Goal: Task Accomplishment & Management: Use online tool/utility

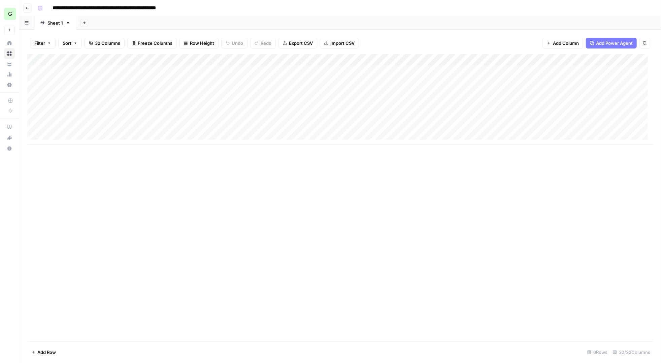
click at [9, 43] on icon at bounding box center [9, 43] width 4 height 4
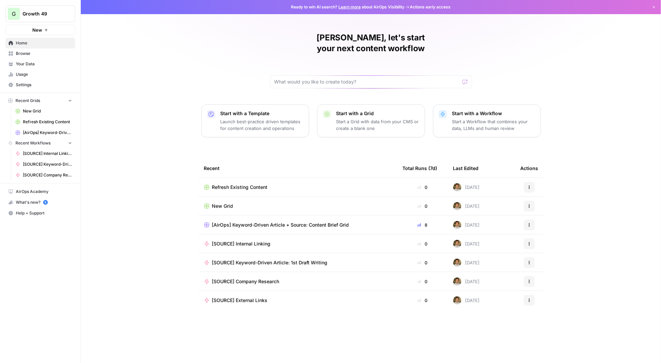
click at [29, 53] on span "Browse" at bounding box center [44, 54] width 56 height 6
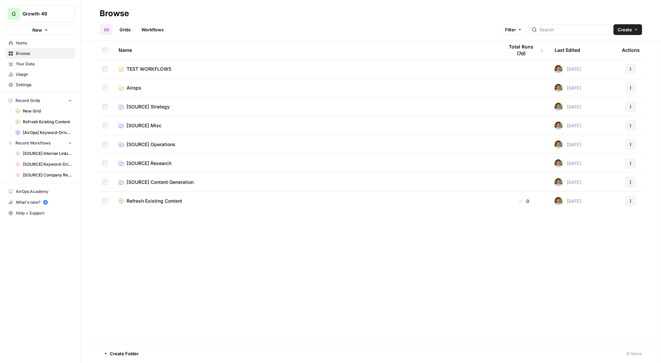
click at [161, 162] on span "[SOURCE] Research" at bounding box center [149, 163] width 45 height 7
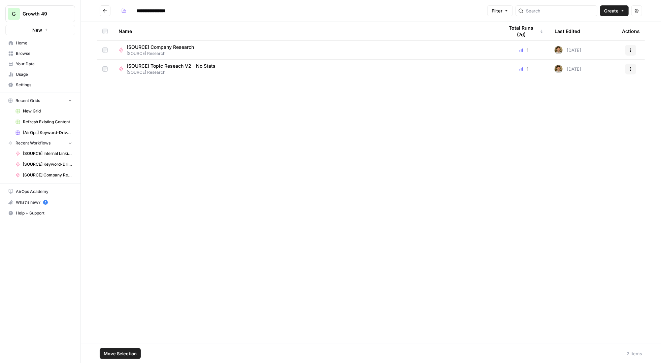
click at [169, 124] on div "Name Total Runs (7d) Last Edited Actions [SOURCE] Company Research [SOURCE] Res…" at bounding box center [371, 183] width 581 height 322
click at [613, 10] on span "Create" at bounding box center [611, 10] width 14 height 7
click at [600, 35] on span "Workflow" at bounding box center [602, 36] width 38 height 7
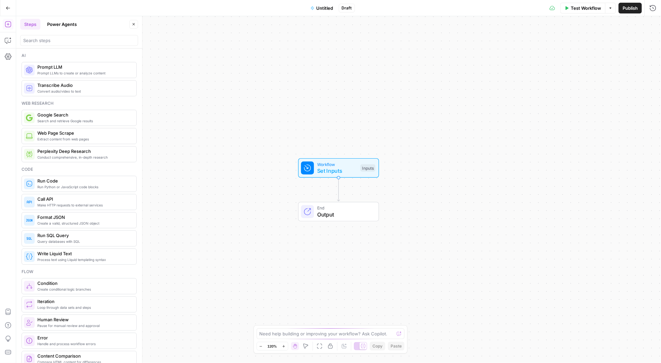
click at [348, 118] on div "Workflow Set Inputs Inputs End Output" at bounding box center [338, 189] width 645 height 347
click at [282, 32] on div "Workflow Set Inputs Inputs End Output" at bounding box center [338, 189] width 645 height 347
click at [9, 8] on icon "button" at bounding box center [8, 8] width 5 height 5
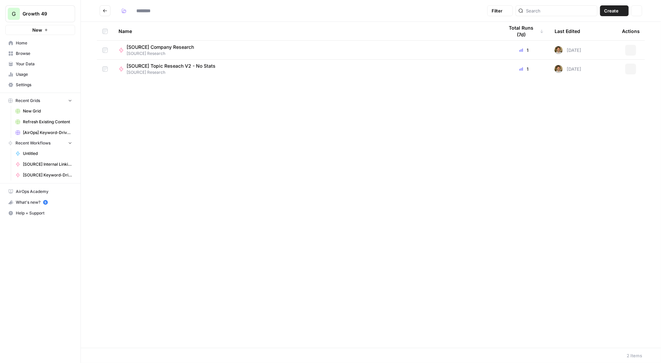
type input "**********"
click at [107, 10] on icon "Go back" at bounding box center [105, 10] width 5 height 5
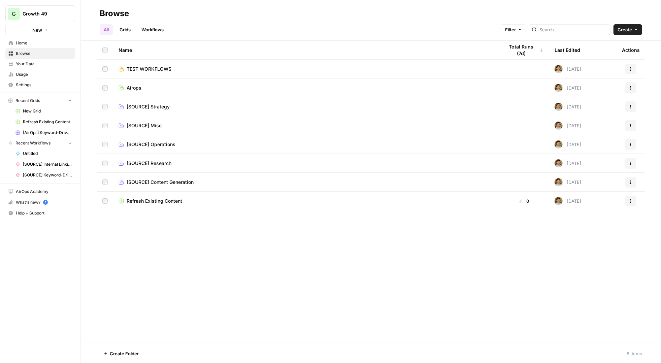
click at [38, 69] on link "Usage" at bounding box center [40, 74] width 70 height 11
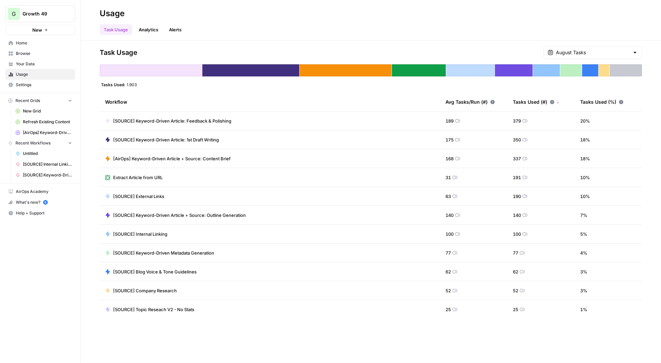
click at [40, 62] on span "Your Data" at bounding box center [44, 64] width 56 height 6
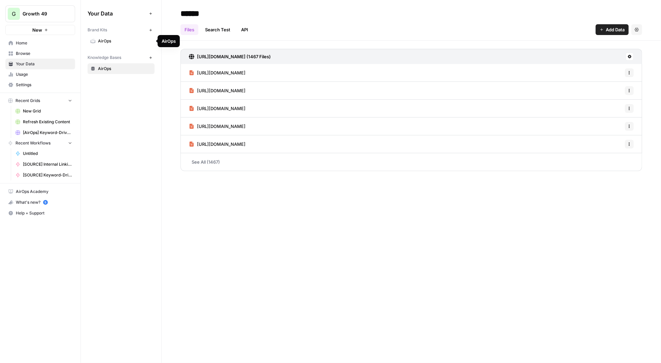
click at [30, 52] on span "Browse" at bounding box center [44, 54] width 56 height 6
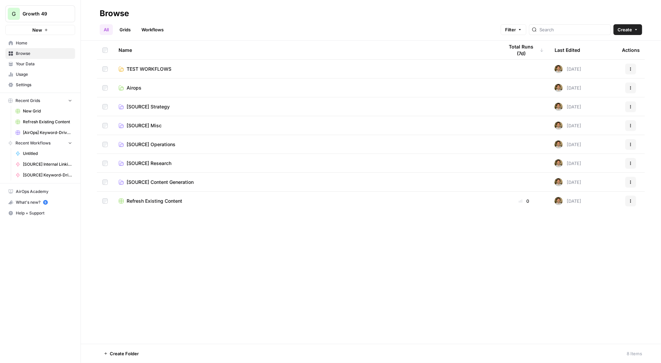
click at [47, 85] on span "Settings" at bounding box center [44, 85] width 56 height 6
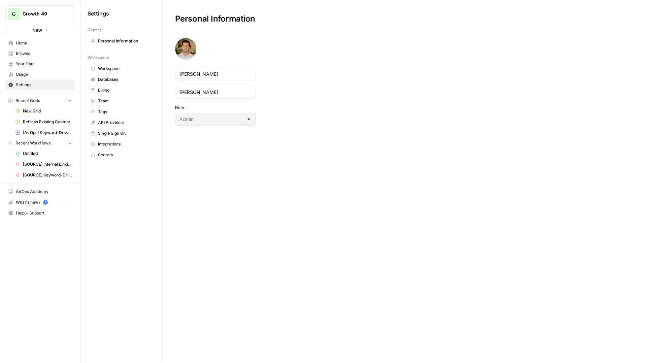
click at [117, 69] on span "Workspace" at bounding box center [125, 69] width 54 height 6
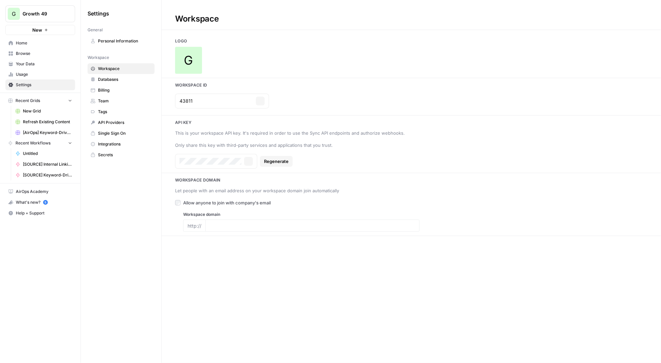
type input "https://growth49.com/"
click at [195, 103] on input "43811" at bounding box center [217, 101] width 74 height 7
drag, startPoint x: 373, startPoint y: 286, endPoint x: 375, endPoint y: 277, distance: 8.7
click at [373, 285] on div "Workspace Logo G Workspace Id 43811 Copy Api key This is your workspace API key…" at bounding box center [412, 181] width 500 height 363
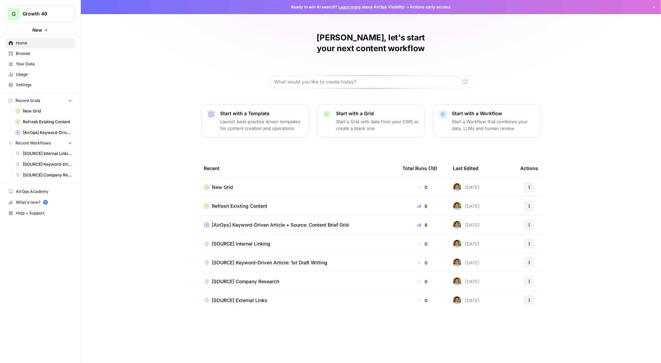
click at [36, 53] on span "Browse" at bounding box center [44, 54] width 56 height 6
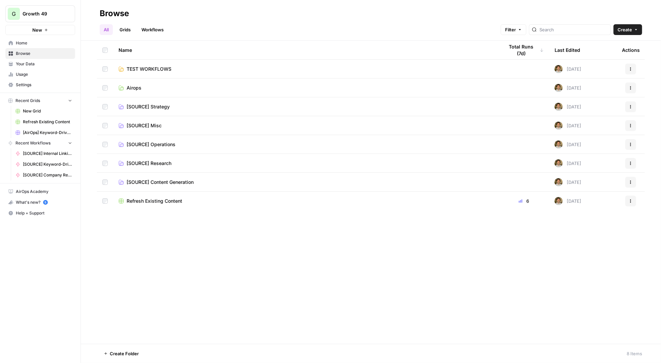
click at [172, 182] on span "[SOURCE] Content Generation" at bounding box center [160, 182] width 67 height 7
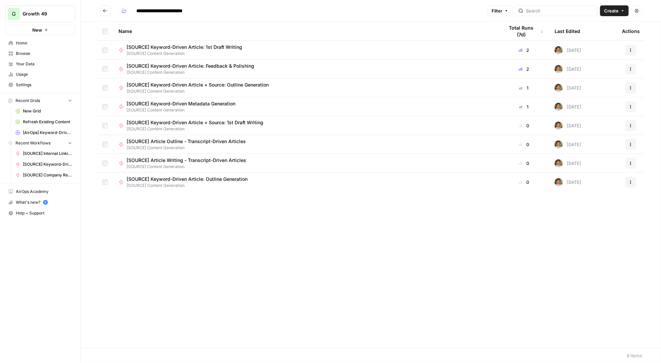
click at [103, 13] on button "Go back" at bounding box center [105, 10] width 11 height 11
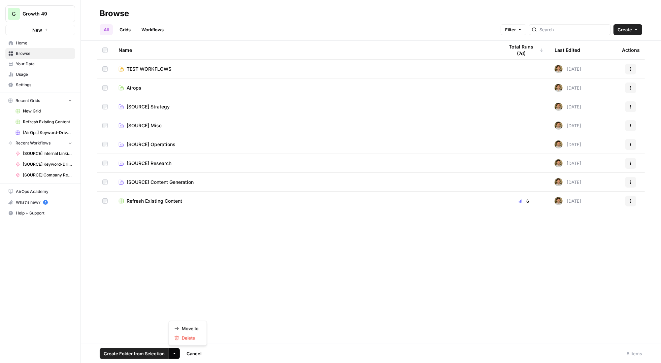
click at [175, 356] on button "More Options" at bounding box center [174, 353] width 11 height 11
click at [180, 336] on div "Delete" at bounding box center [188, 338] width 27 height 7
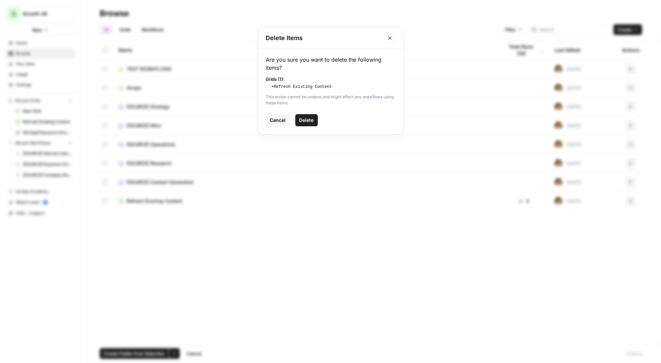
click at [307, 121] on span "Delete" at bounding box center [307, 120] width 14 height 7
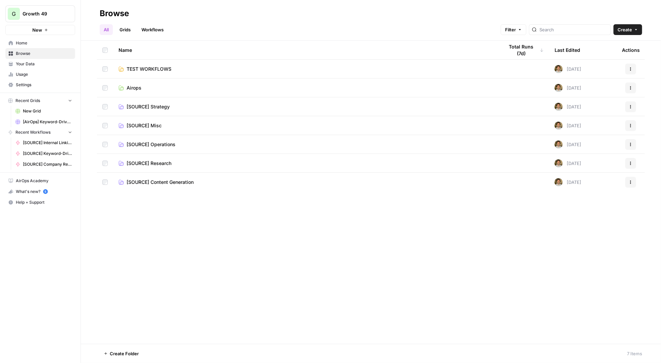
click at [165, 184] on span "[SOURCE] Content Generation" at bounding box center [160, 182] width 67 height 7
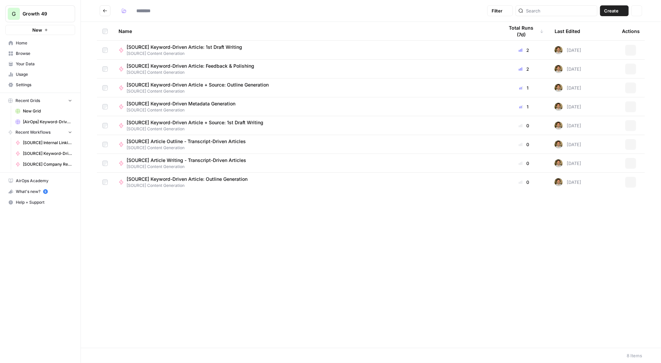
type input "**********"
click at [107, 9] on button "Go back" at bounding box center [105, 10] width 11 height 11
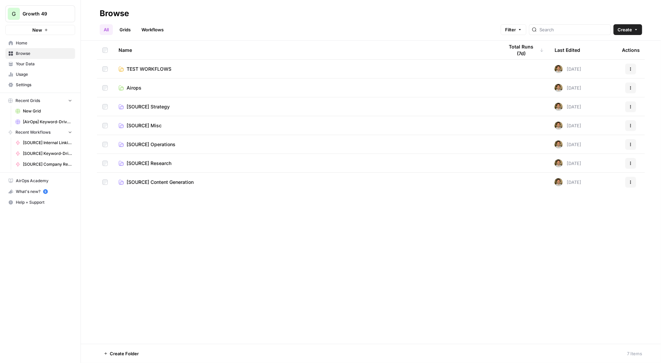
click at [141, 66] on span "TEST WORKFLOWS" at bounding box center [149, 69] width 45 height 7
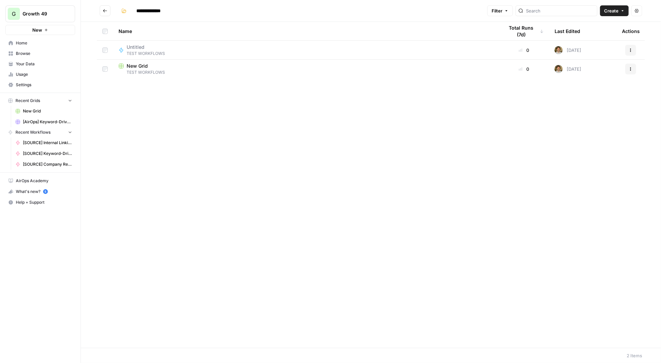
click at [138, 70] on span "TEST WORKFLOWS" at bounding box center [306, 72] width 375 height 6
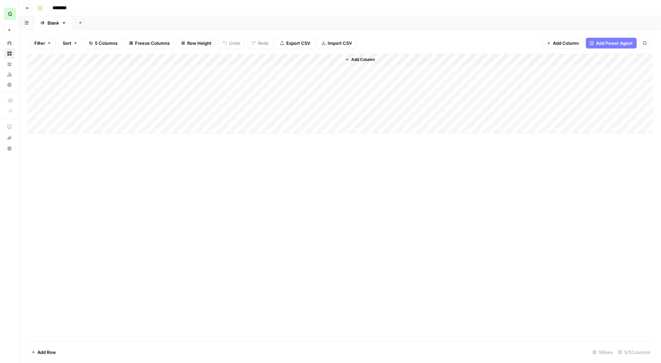
click at [30, 4] on button "Go back" at bounding box center [27, 8] width 9 height 9
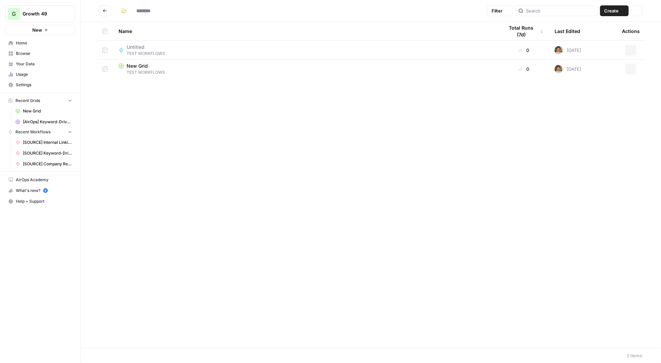
type input "**********"
drag, startPoint x: 616, startPoint y: 7, endPoint x: 616, endPoint y: 11, distance: 3.7
click at [616, 7] on span "Create" at bounding box center [611, 10] width 14 height 7
click at [610, 27] on span "Grid" at bounding box center [602, 26] width 38 height 7
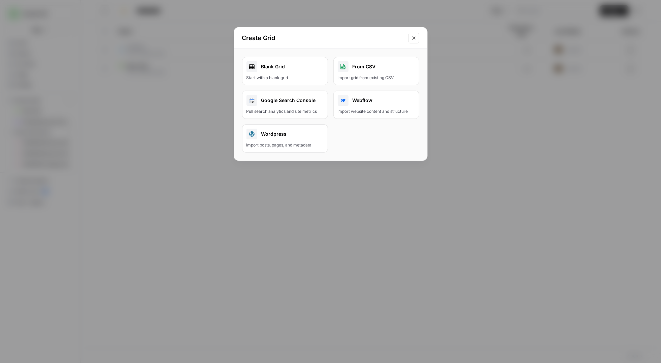
click at [359, 218] on div "Create Grid Blank Grid Start with a blank grid From CSV Import grid from existi…" at bounding box center [330, 181] width 661 height 363
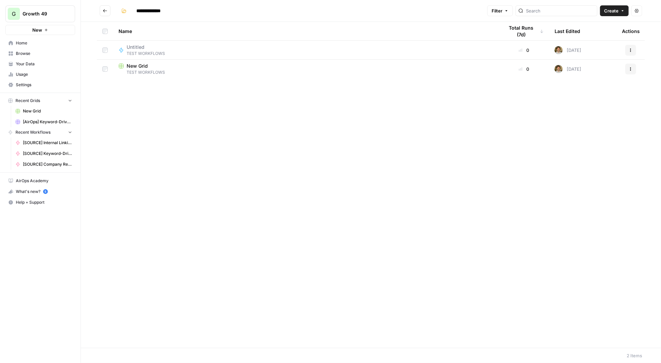
click at [52, 30] on button "New" at bounding box center [40, 30] width 70 height 10
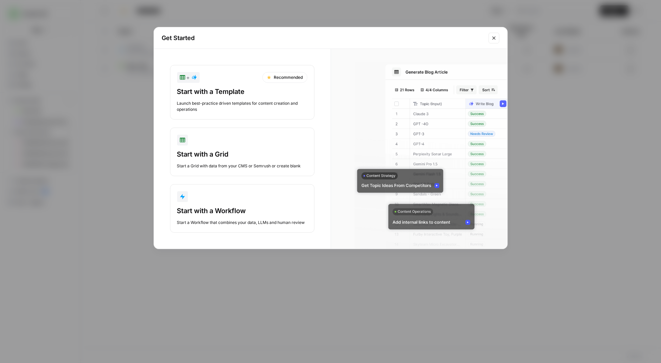
click at [226, 102] on div "Launch best-practice driven templates for content creation and operations" at bounding box center [242, 106] width 130 height 12
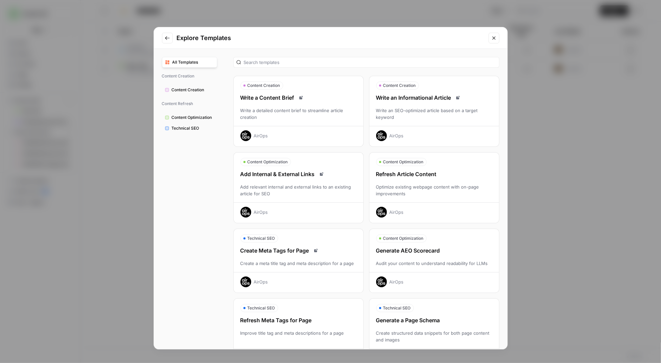
click at [451, 187] on div "Optimize existing webpage content with on-page improvements" at bounding box center [435, 190] width 130 height 13
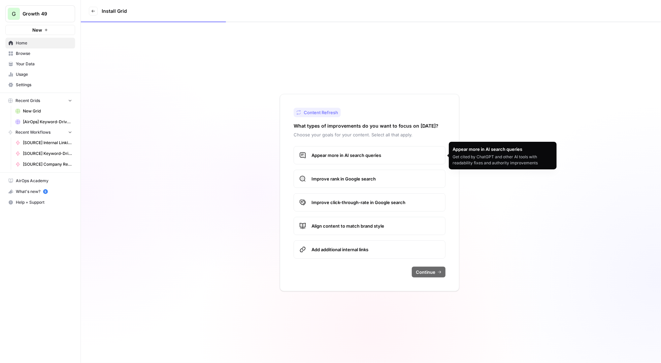
click at [380, 158] on span "Appear more in AI search queries" at bounding box center [376, 155] width 128 height 7
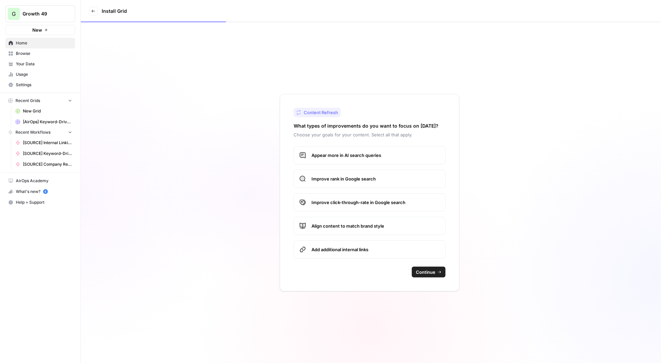
click at [434, 271] on span "Continue" at bounding box center [426, 272] width 20 height 7
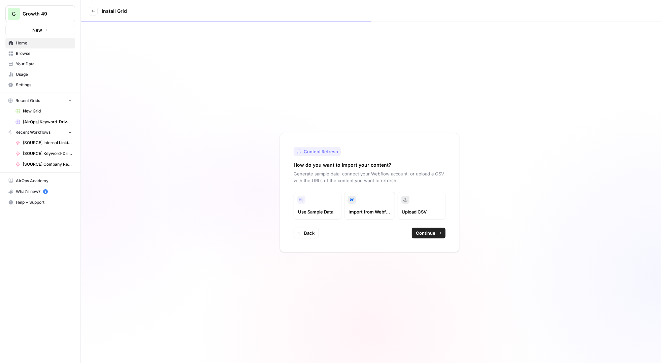
drag, startPoint x: 428, startPoint y: 232, endPoint x: 419, endPoint y: 241, distance: 12.2
click at [428, 233] on span "Continue" at bounding box center [426, 233] width 20 height 7
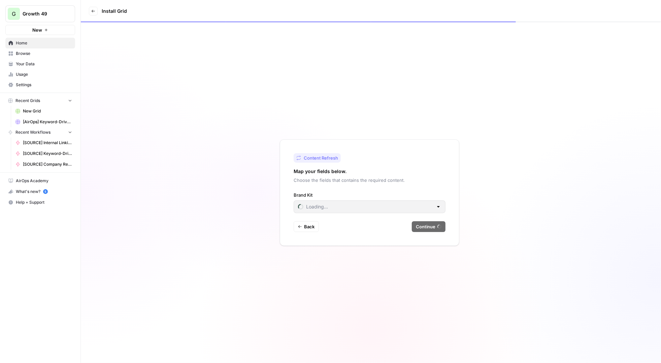
type input "AirOps"
